Goal: Transaction & Acquisition: Book appointment/travel/reservation

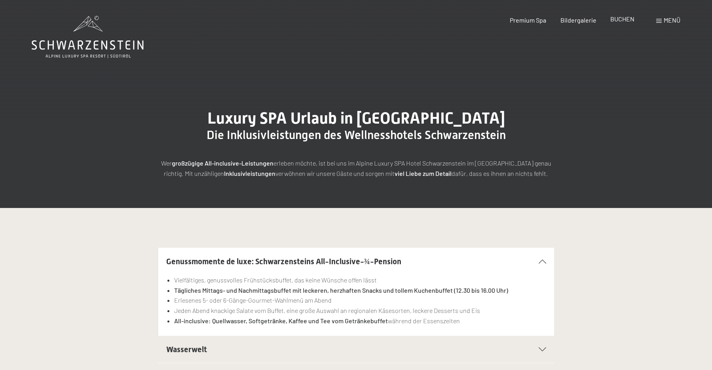
click at [625, 22] on span "BUCHEN" at bounding box center [622, 19] width 24 height 8
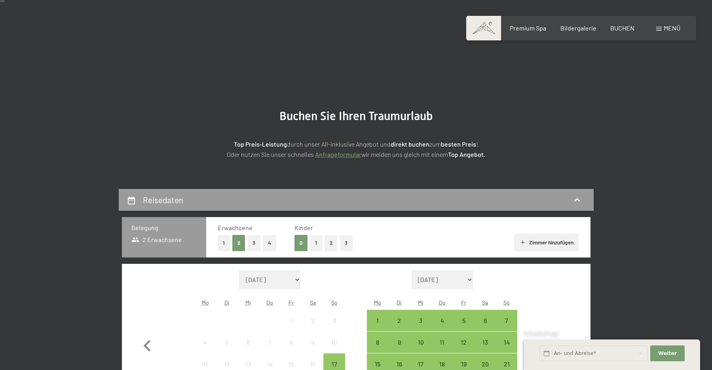
scroll to position [124, 0]
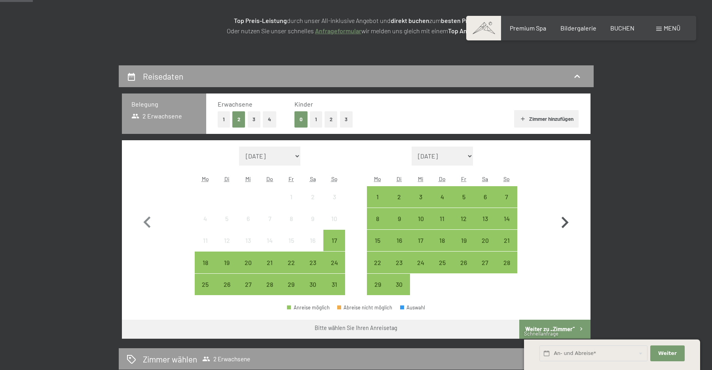
click at [563, 224] on icon "button" at bounding box center [564, 222] width 23 height 23
select select "[DATE]"
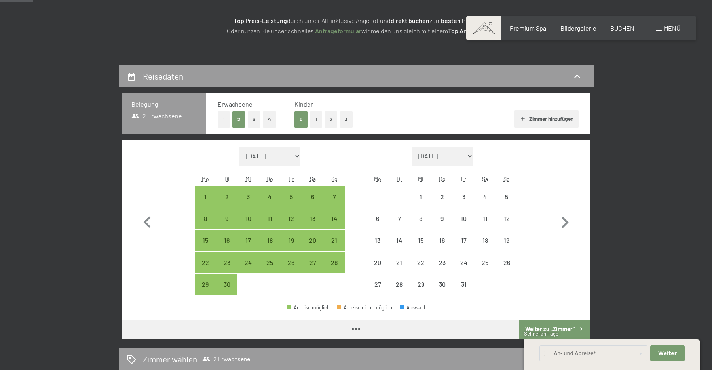
select select "[DATE]"
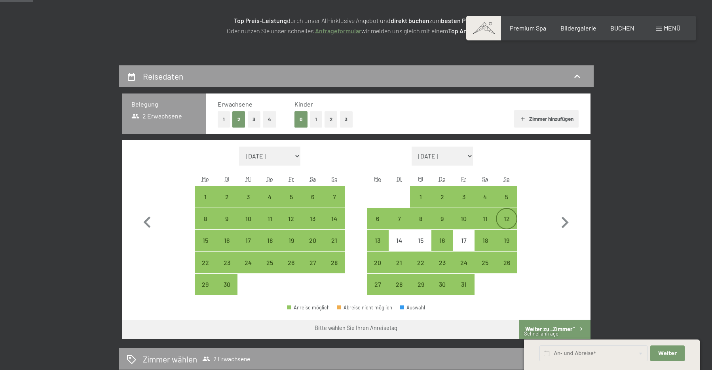
click at [510, 221] on div "12" at bounding box center [507, 225] width 20 height 20
select select "[DATE]"
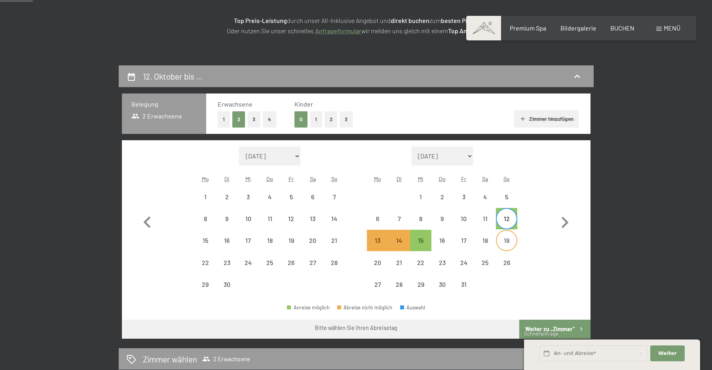
click at [508, 240] on div "19" at bounding box center [507, 247] width 20 height 20
select select "[DATE]"
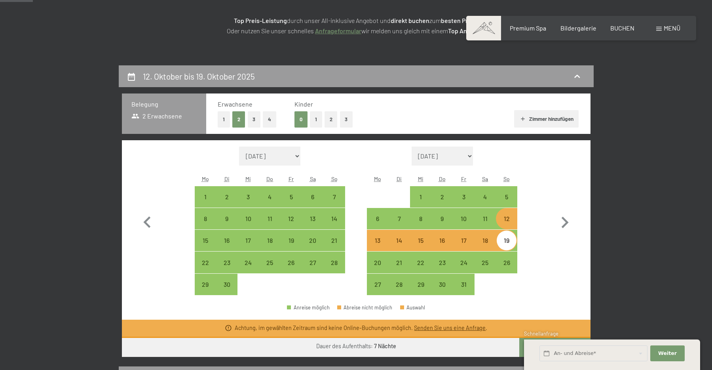
click at [254, 121] on button "3" at bounding box center [254, 119] width 13 height 16
select select "[DATE]"
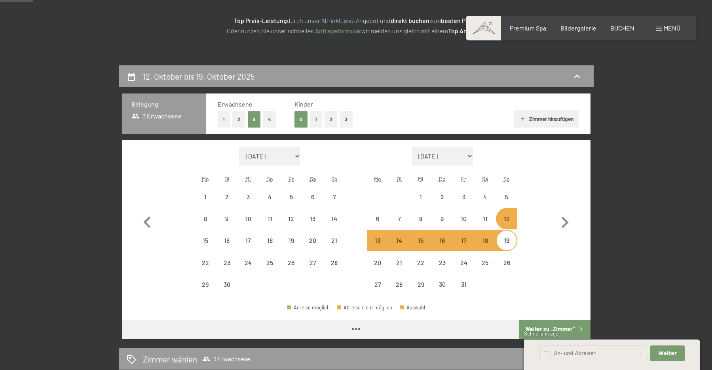
select select "[DATE]"
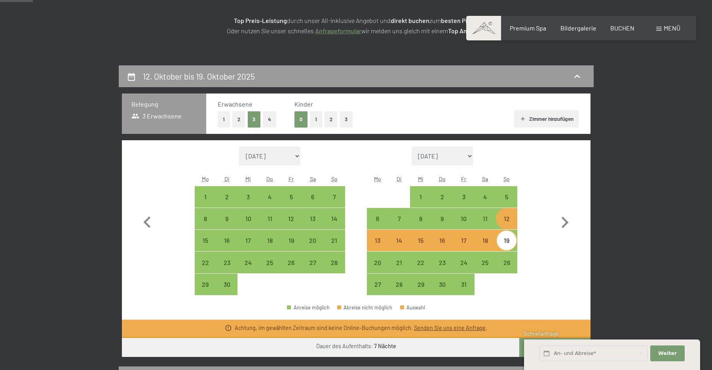
click at [314, 120] on button "1" at bounding box center [316, 119] width 12 height 16
select select "[DATE]"
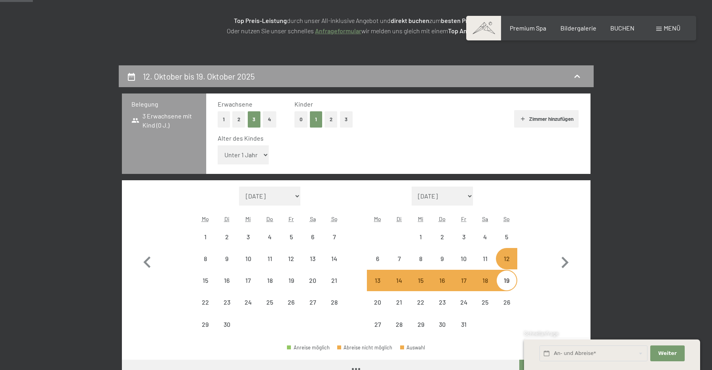
select select "[DATE]"
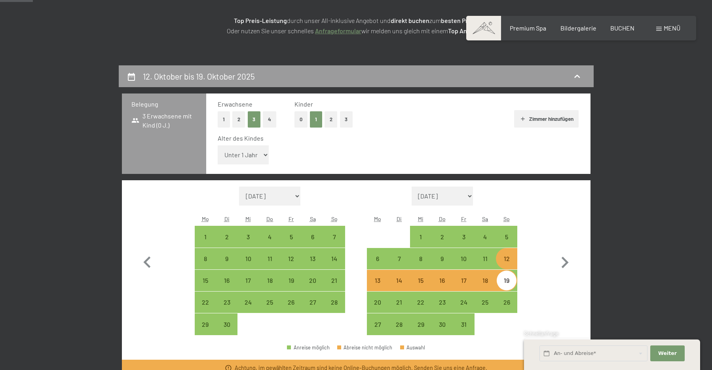
click at [271, 122] on button "4" at bounding box center [269, 119] width 13 height 16
select select "[DATE]"
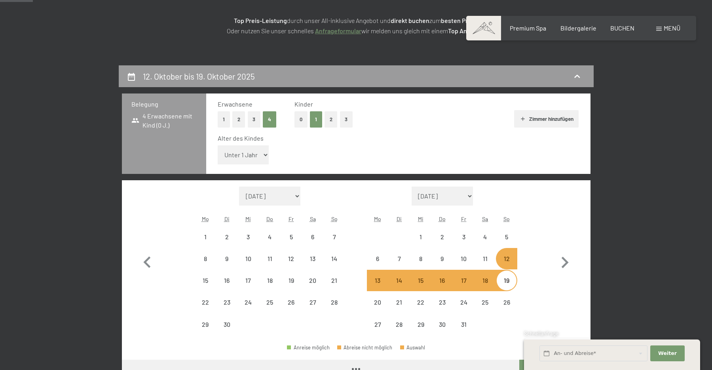
select select "[DATE]"
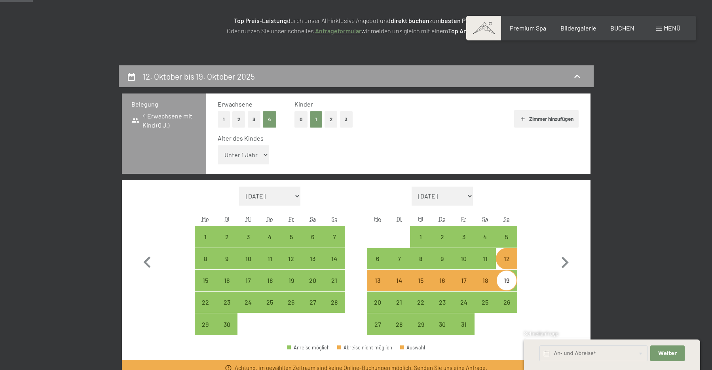
click at [316, 120] on button "1" at bounding box center [316, 119] width 12 height 16
select select "[DATE]"
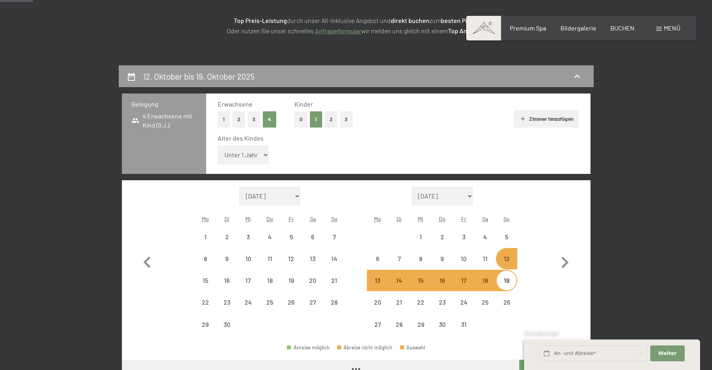
select select "[DATE]"
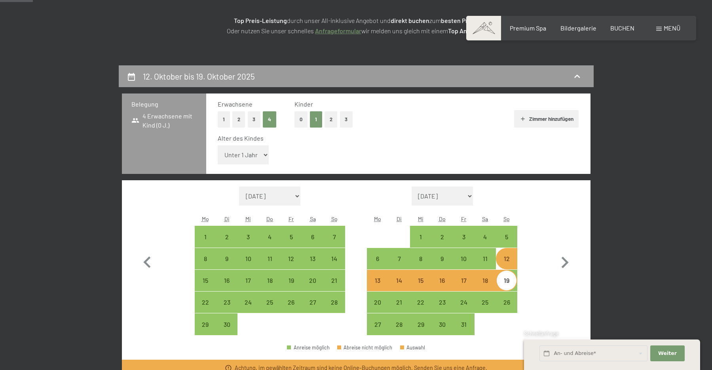
click at [269, 155] on div "Alter des Kindes Unter 1 Jahr 1 Jahr 2 Jahre 3 Jahre 4 Jahre 5 Jahre 6 Jahre 7 …" at bounding box center [398, 151] width 361 height 34
click at [218, 145] on select "Unter 1 Jahr 1 Jahr 2 Jahre 3 Jahre 4 Jahre 5 Jahre 6 Jahre 7 Jahre 8 Jahre 9 J…" at bounding box center [243, 154] width 51 height 19
select select "12"
click option "12 Jahre" at bounding box center [0, 0] width 0 height 0
select select "[DATE]"
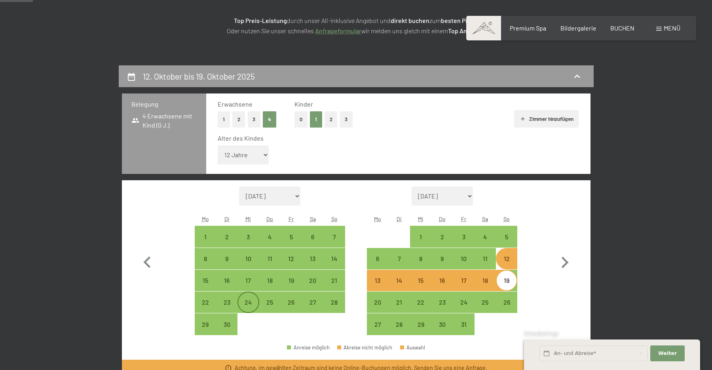
select select "[DATE]"
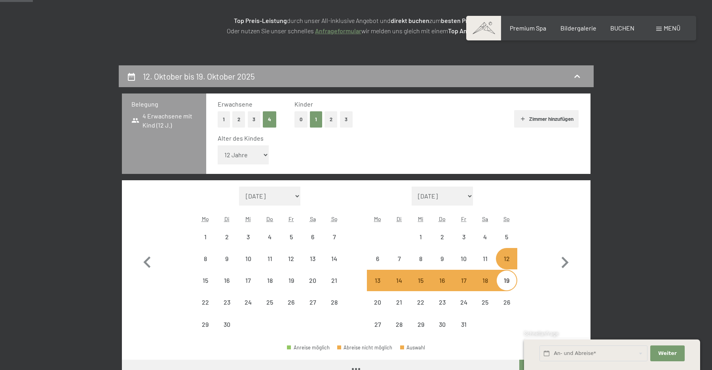
select select "[DATE]"
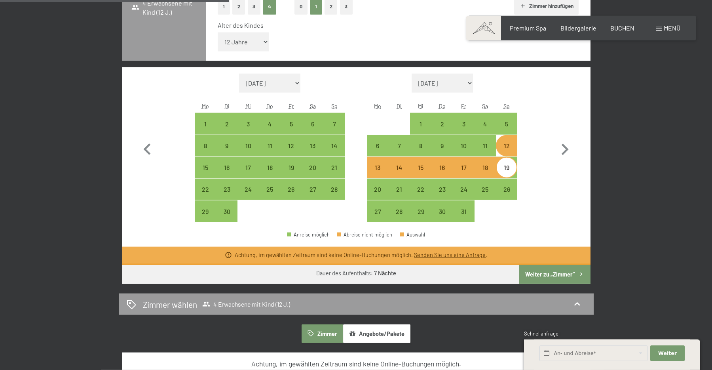
scroll to position [309, 0]
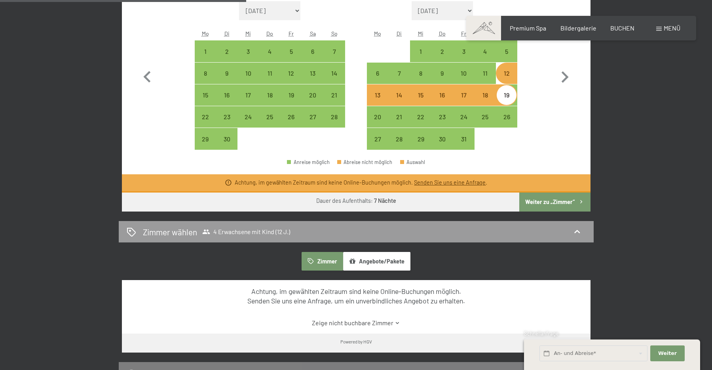
click at [533, 202] on button "Weiter zu „Zimmer“" at bounding box center [554, 201] width 71 height 19
select select "[DATE]"
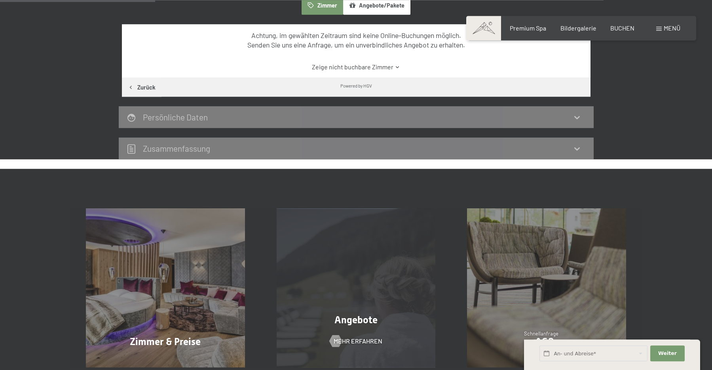
scroll to position [127, 0]
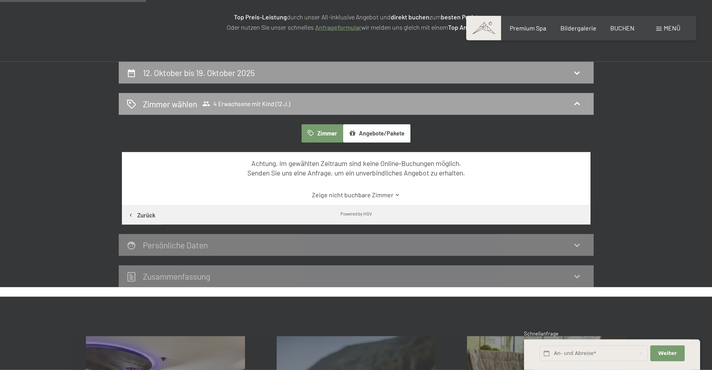
click at [256, 103] on span "4 Erwachsene mit Kind (12 J.)" at bounding box center [246, 104] width 88 height 8
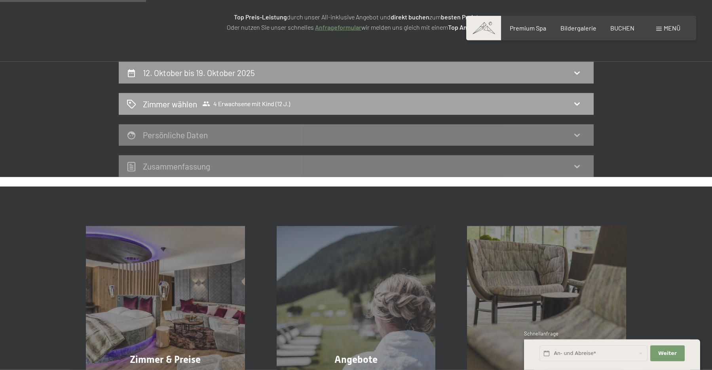
click at [253, 105] on span "4 Erwachsene mit Kind (12 J.)" at bounding box center [246, 104] width 88 height 8
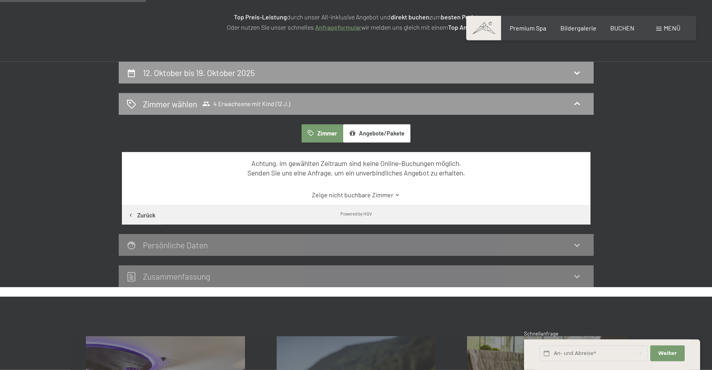
click at [150, 218] on button "Zurück" at bounding box center [142, 214] width 40 height 19
select select "12"
select select "[DATE]"
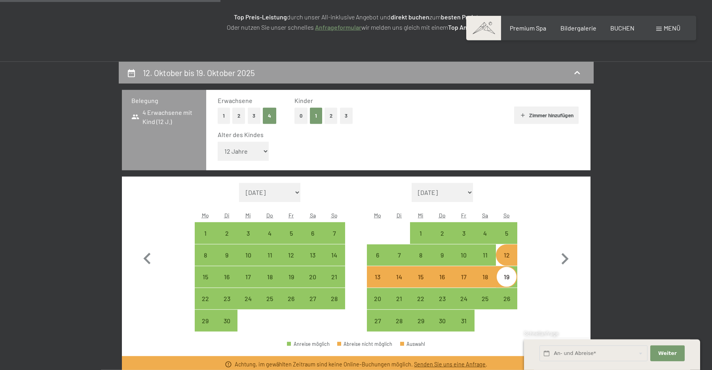
scroll to position [189, 0]
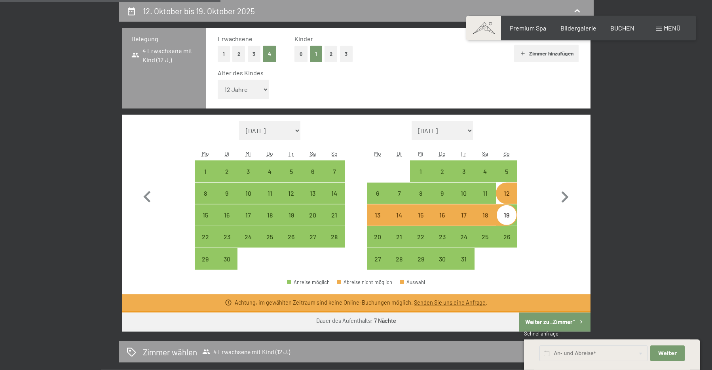
click at [255, 55] on button "3" at bounding box center [254, 54] width 13 height 16
select select "[DATE]"
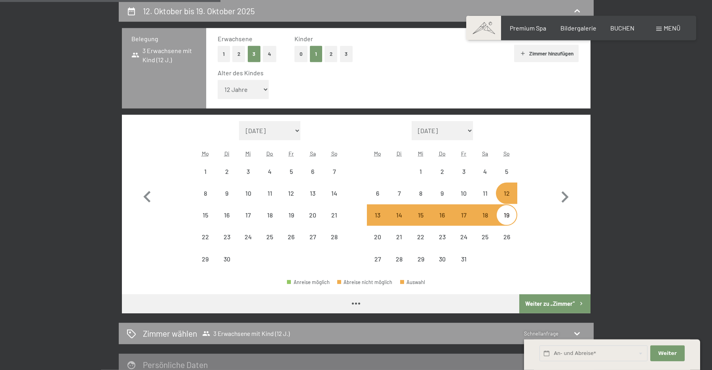
select select "[DATE]"
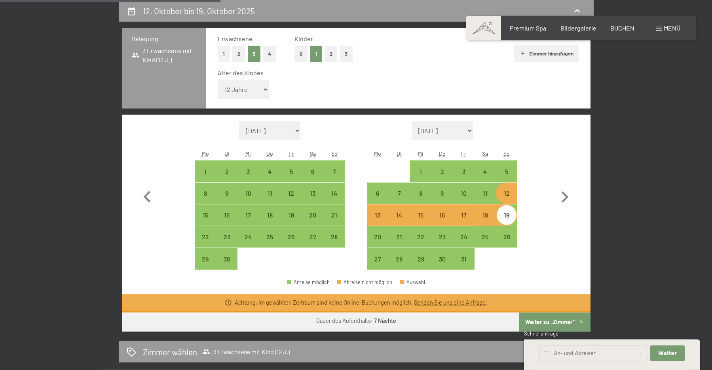
click at [509, 193] on div "12" at bounding box center [507, 200] width 20 height 20
select select "[DATE]"
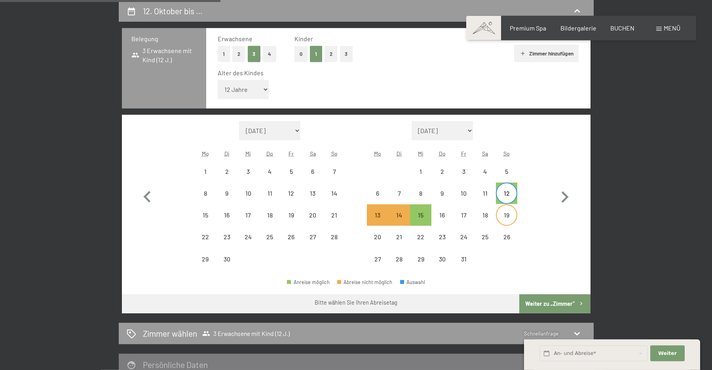
click at [507, 213] on div "19" at bounding box center [507, 222] width 20 height 20
select select "[DATE]"
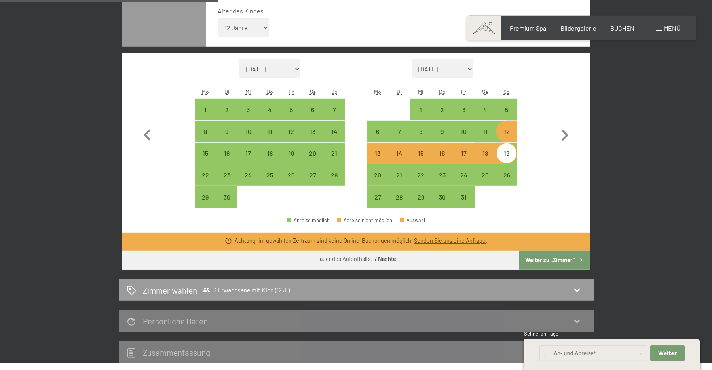
click at [540, 260] on button "Weiter zu „Zimmer“" at bounding box center [554, 260] width 71 height 19
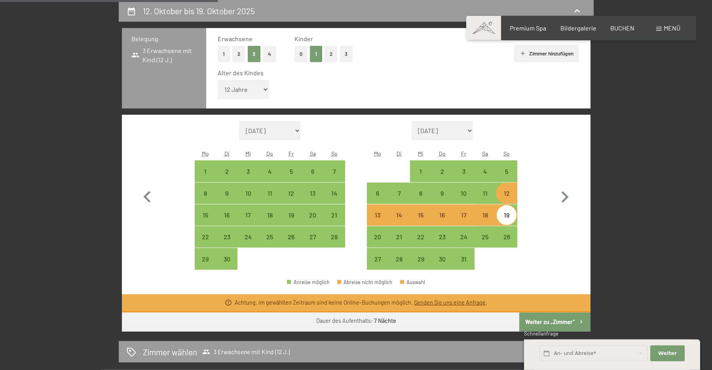
select select "[DATE]"
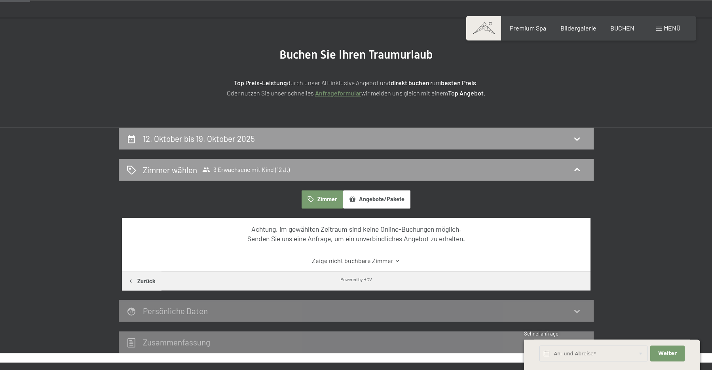
scroll to position [0, 0]
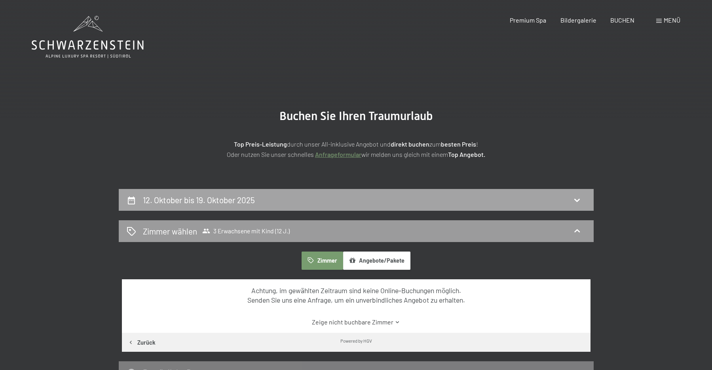
click at [211, 203] on h2 "12. Oktober bis 19. Oktober 2025" at bounding box center [199, 200] width 112 height 10
select select "12"
select select "[DATE]"
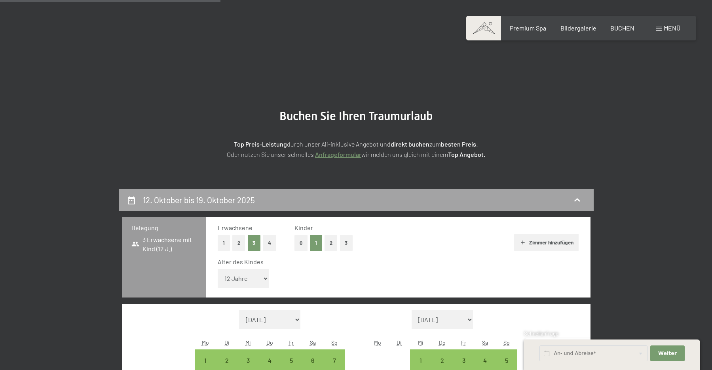
scroll to position [189, 0]
